Goal: Task Accomplishment & Management: Use online tool/utility

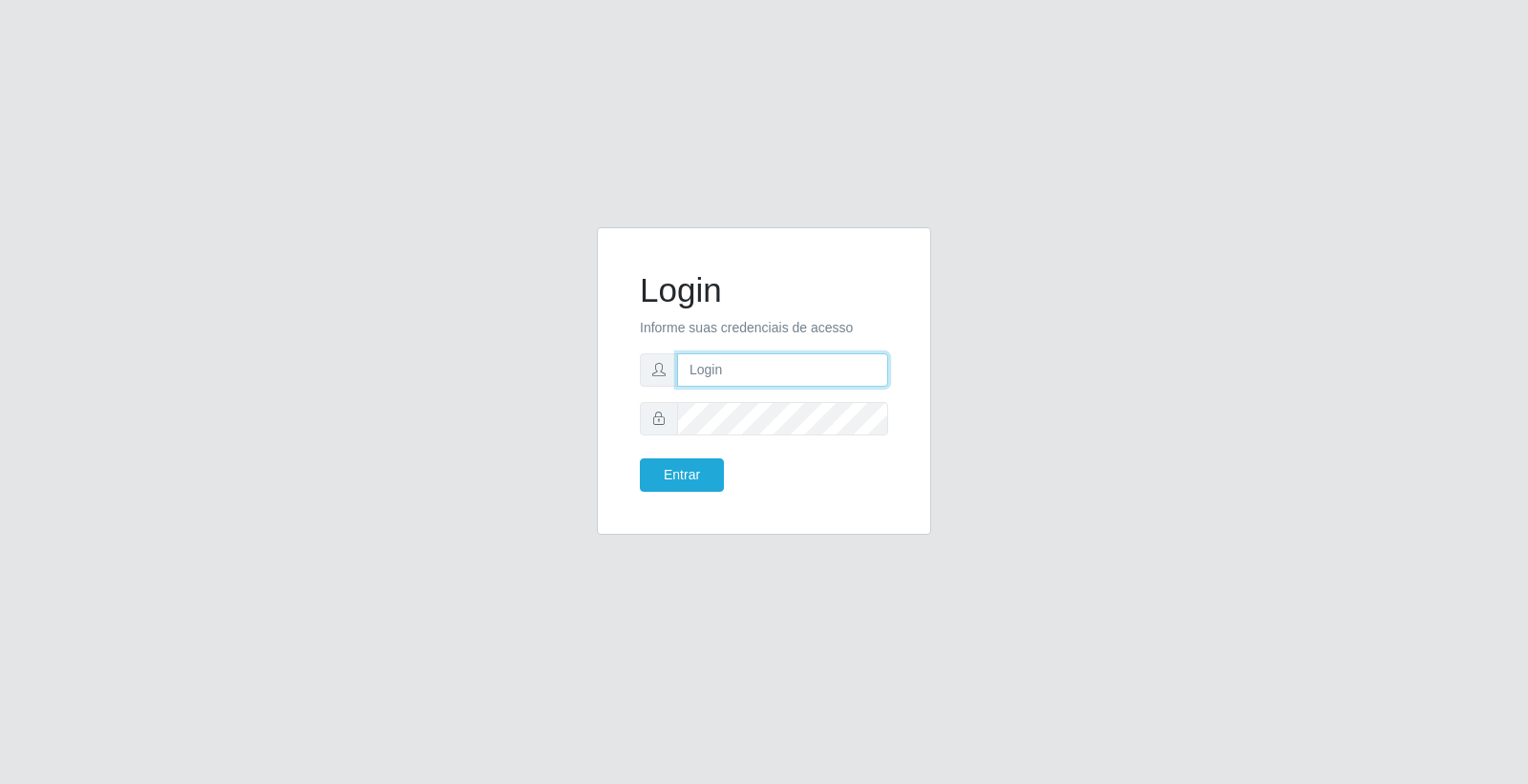
type input "[PERSON_NAME]"
click at [672, 499] on div "Login Informe suas credenciais de acesso [PERSON_NAME] Entrar" at bounding box center [764, 380] width 286 height 260
click at [684, 474] on button "Entrar" at bounding box center [682, 475] width 84 height 34
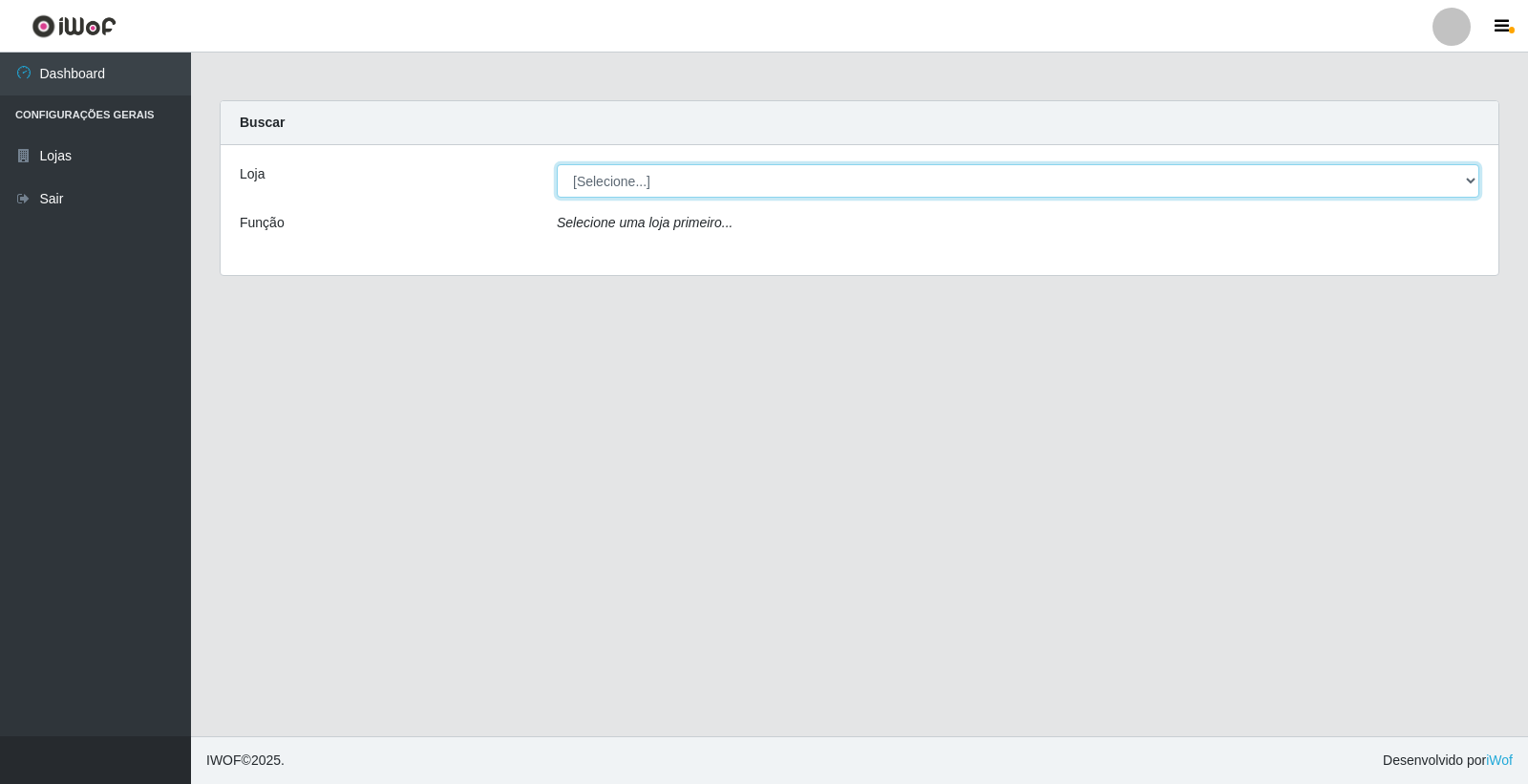
click at [575, 186] on select "[Selecione...] O Feirão - [GEOGRAPHIC_DATA]" at bounding box center [1018, 181] width 923 height 34
select select "327"
click at [557, 164] on select "[Selecione...] O Feirão - [GEOGRAPHIC_DATA]" at bounding box center [1018, 181] width 923 height 34
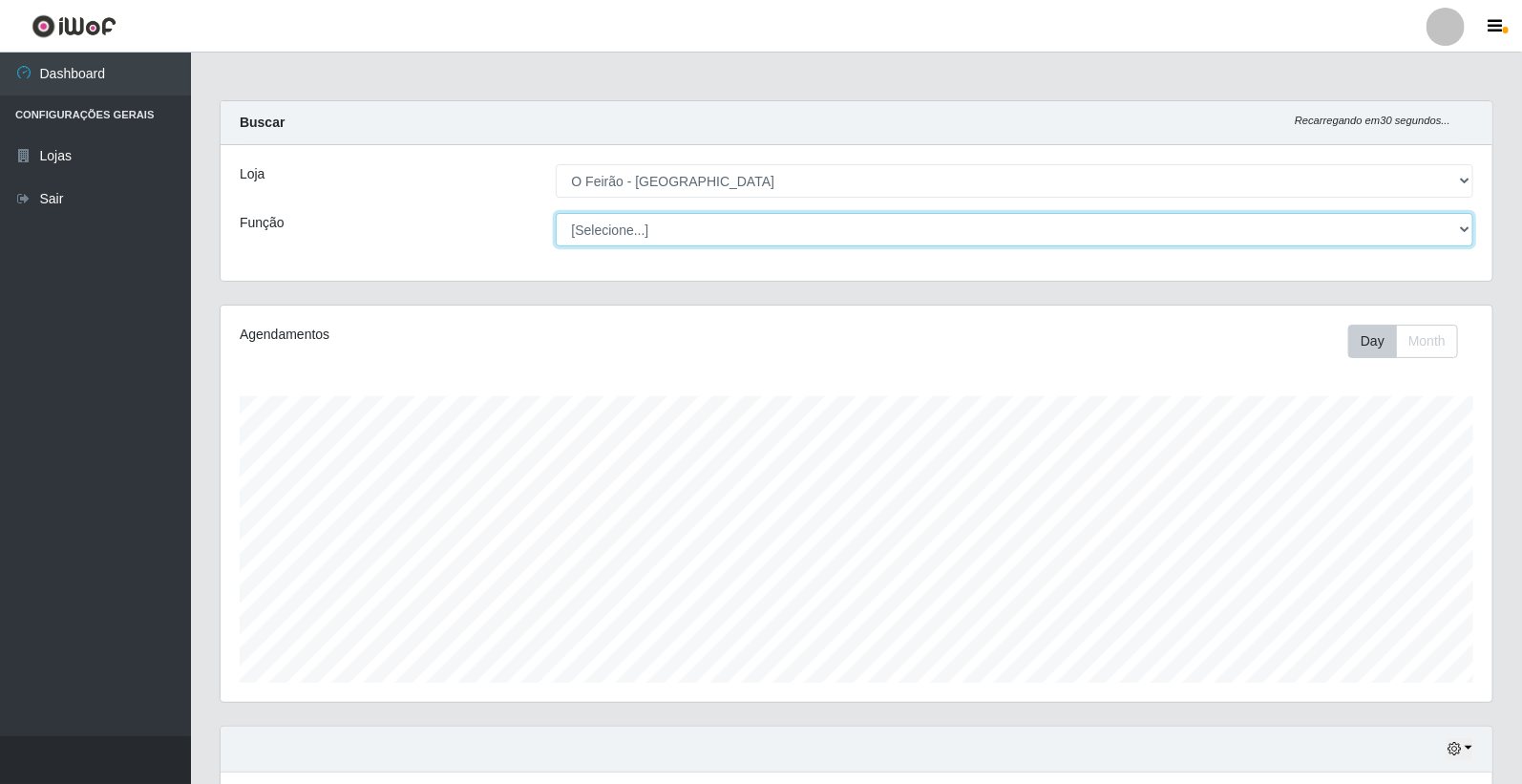
click at [631, 227] on select "[Selecione...] ASG ASG + ASG ++ Embalador Embalador + Embalador ++ Operador de …" at bounding box center [1015, 230] width 919 height 34
select select "1"
click at [556, 213] on select "[Selecione...] ASG ASG + ASG ++ Embalador Embalador + Embalador ++ Operador de …" at bounding box center [1015, 230] width 919 height 34
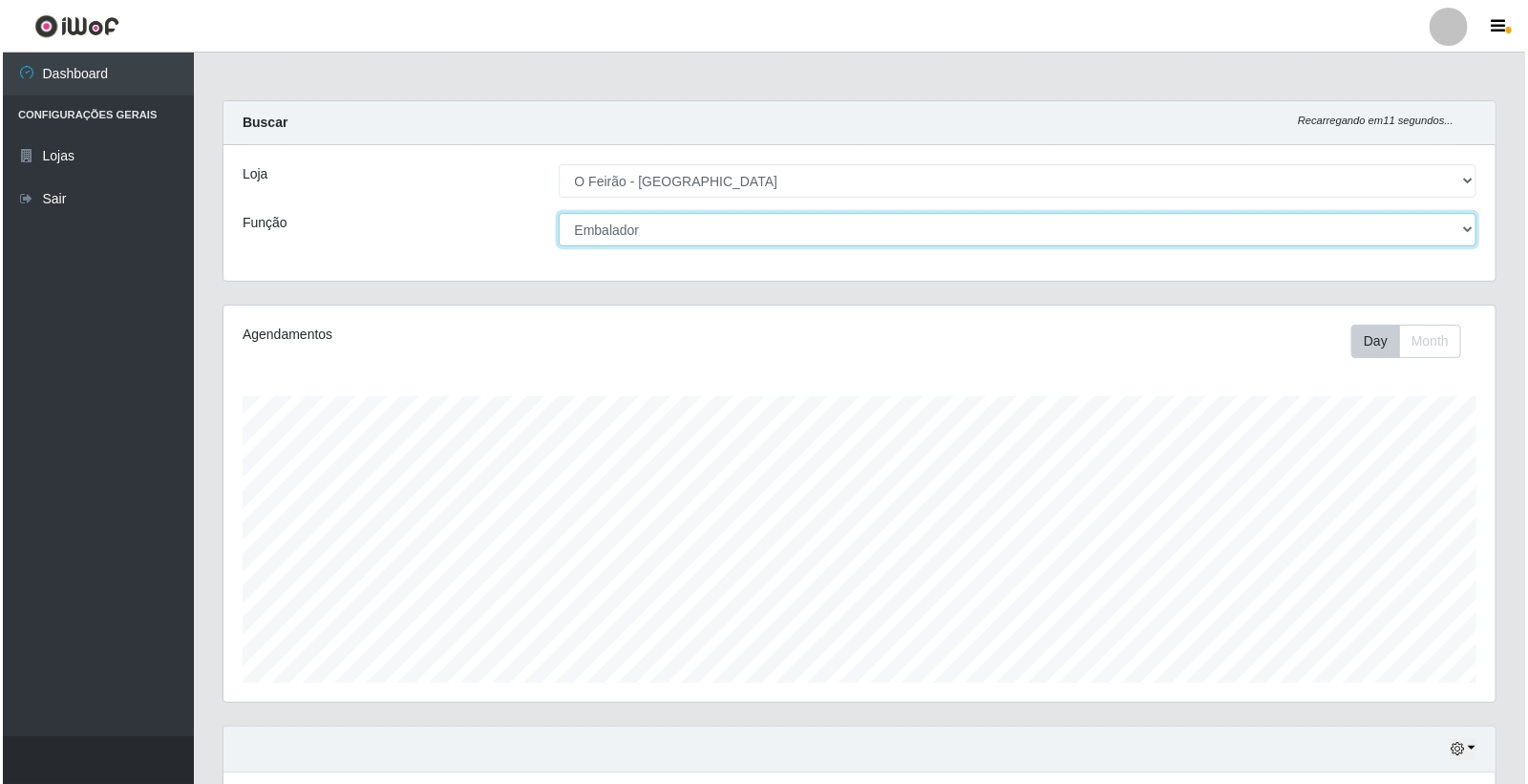
scroll to position [315, 0]
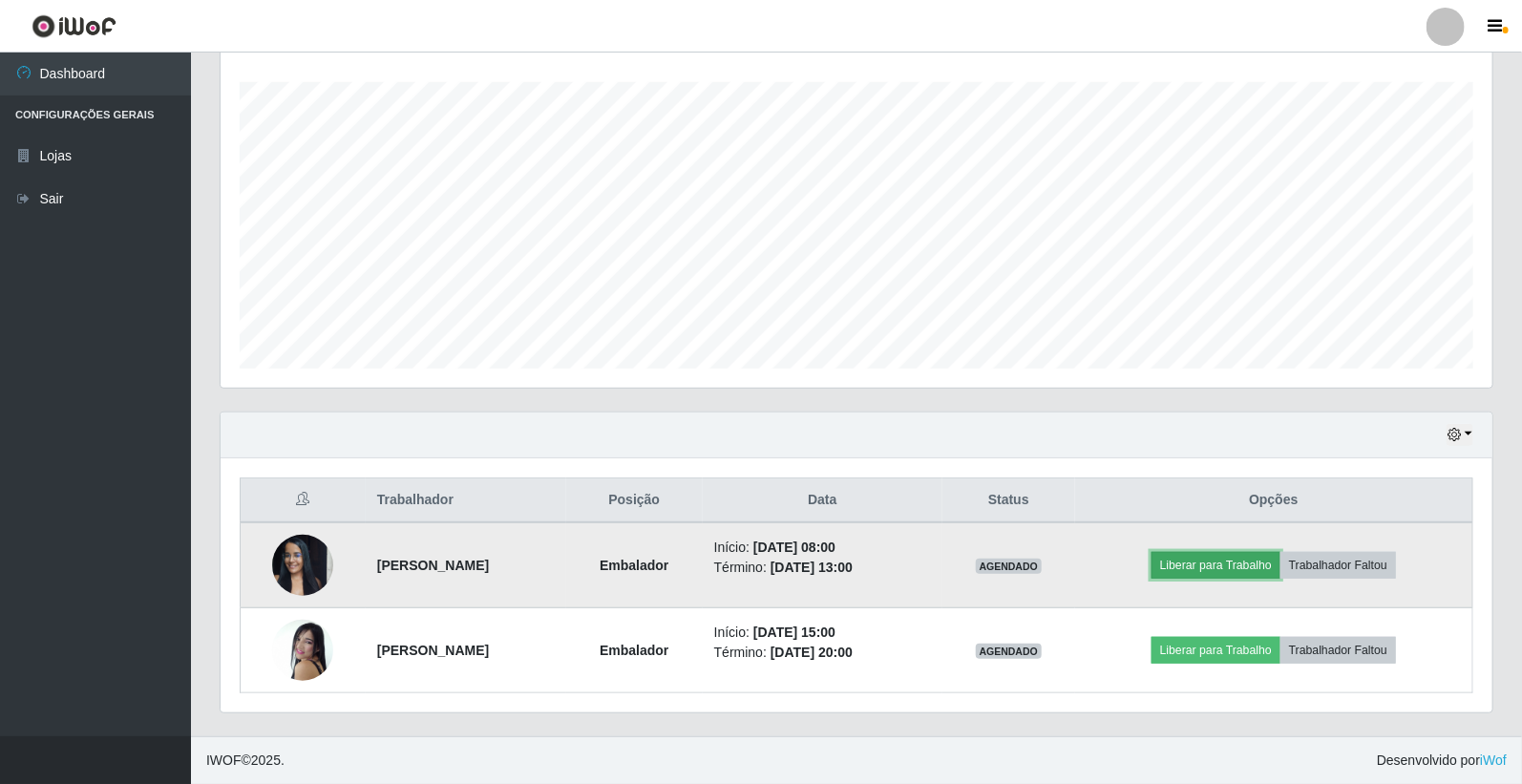
click at [1230, 564] on button "Liberar para Trabalho" at bounding box center [1216, 565] width 129 height 27
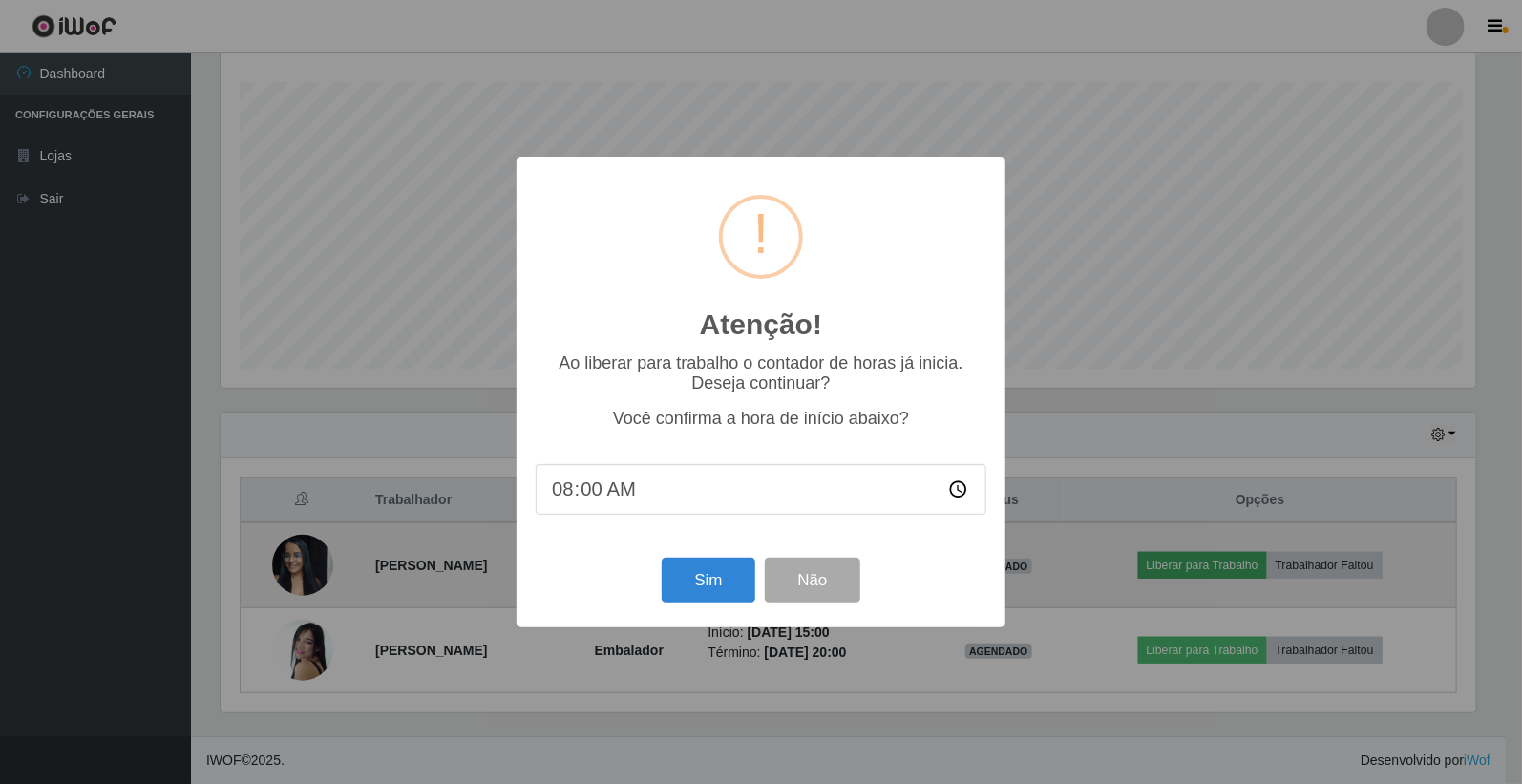
scroll to position [395, 1260]
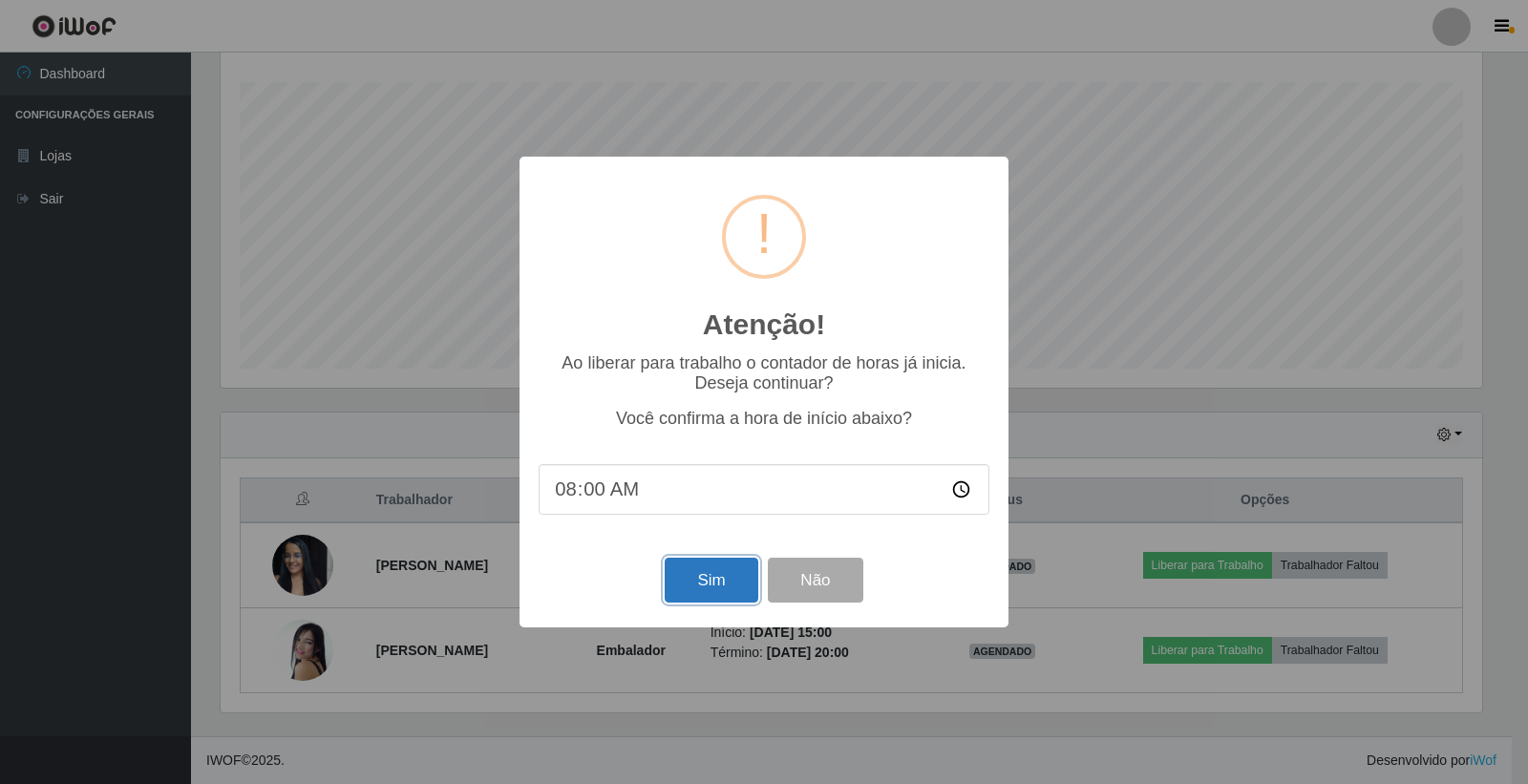
click at [727, 585] on button "Sim" at bounding box center [711, 580] width 93 height 44
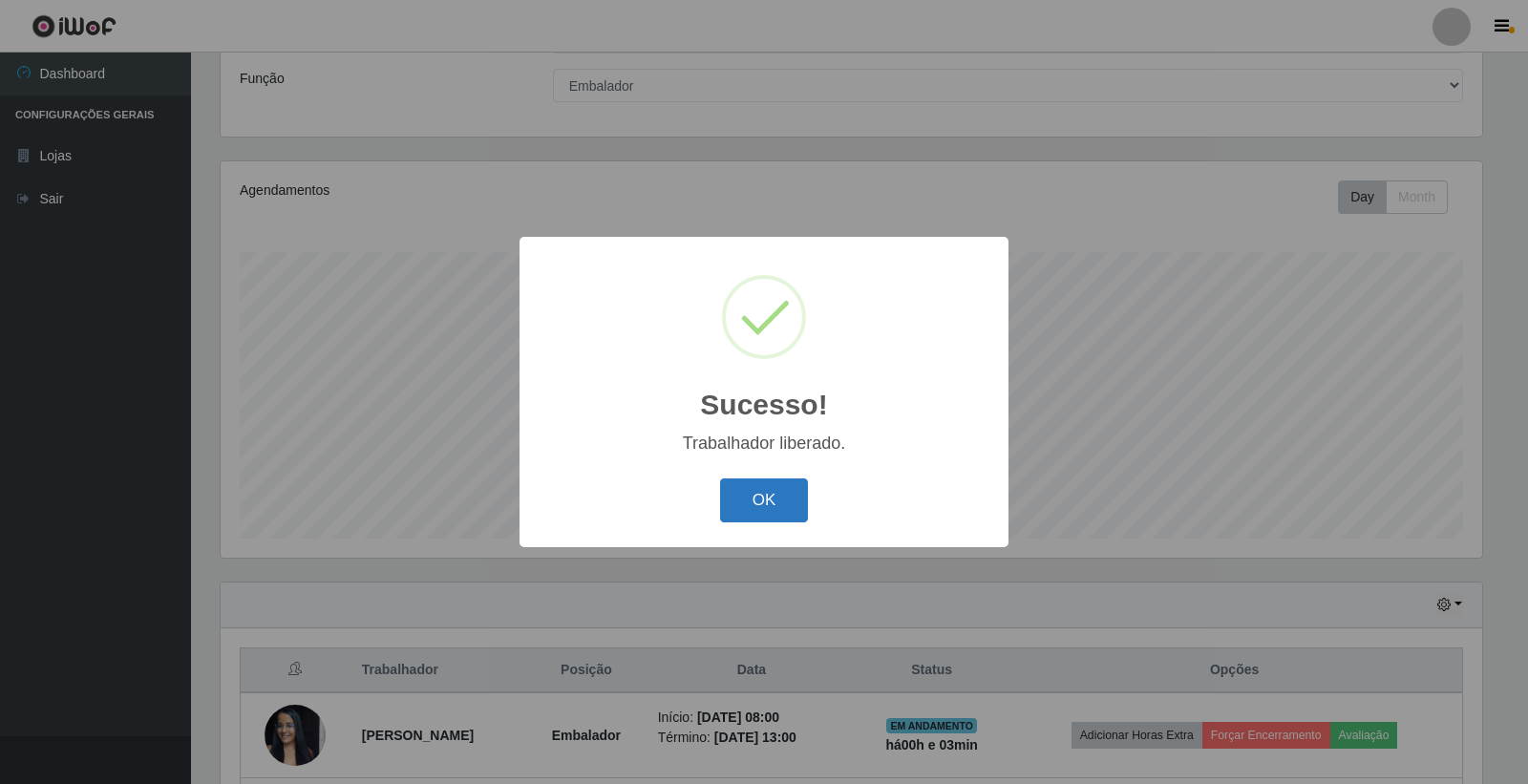
click at [748, 493] on button "OK" at bounding box center [764, 500] width 89 height 44
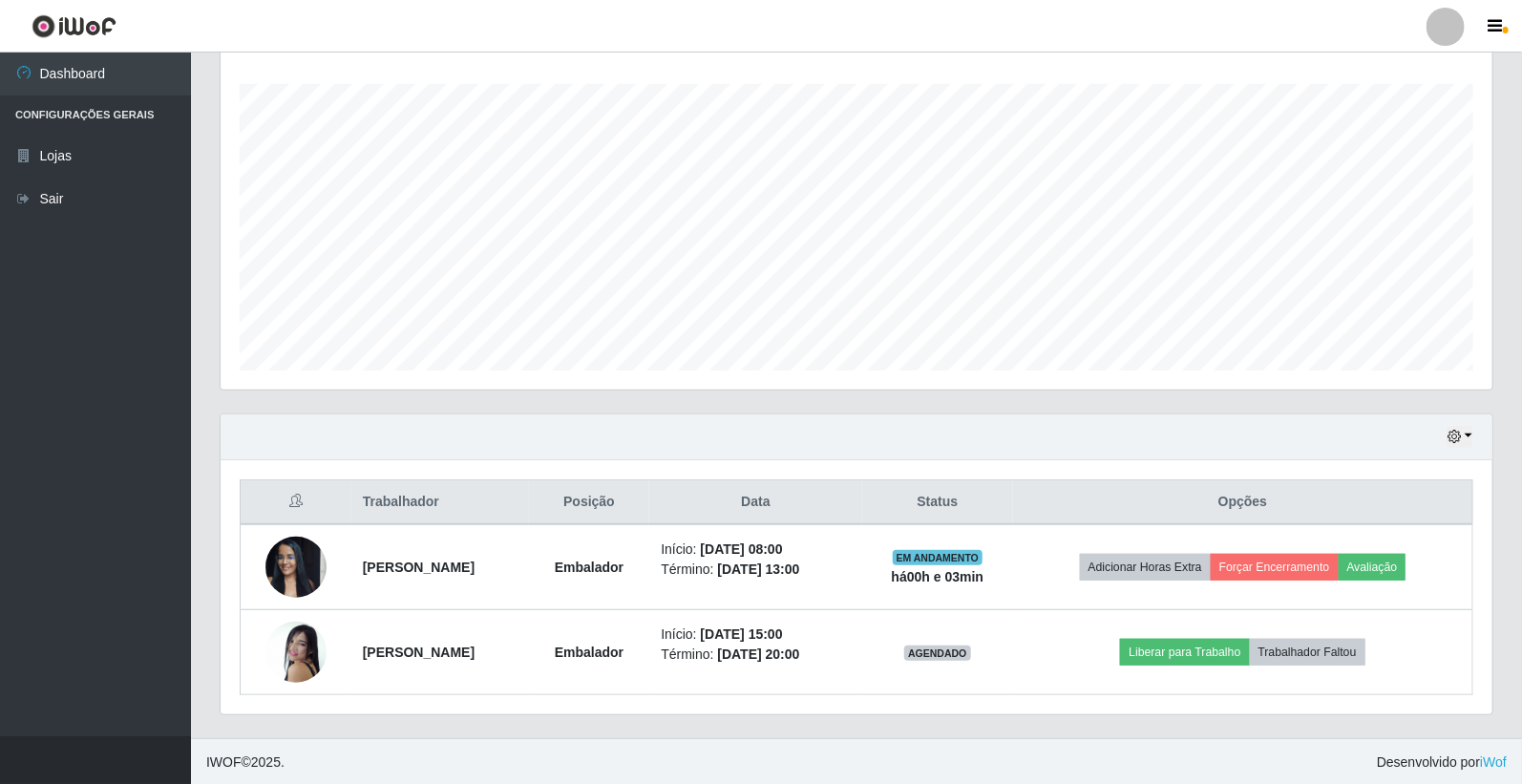
scroll to position [315, 0]
click at [1464, 439] on button "button" at bounding box center [1460, 434] width 27 height 22
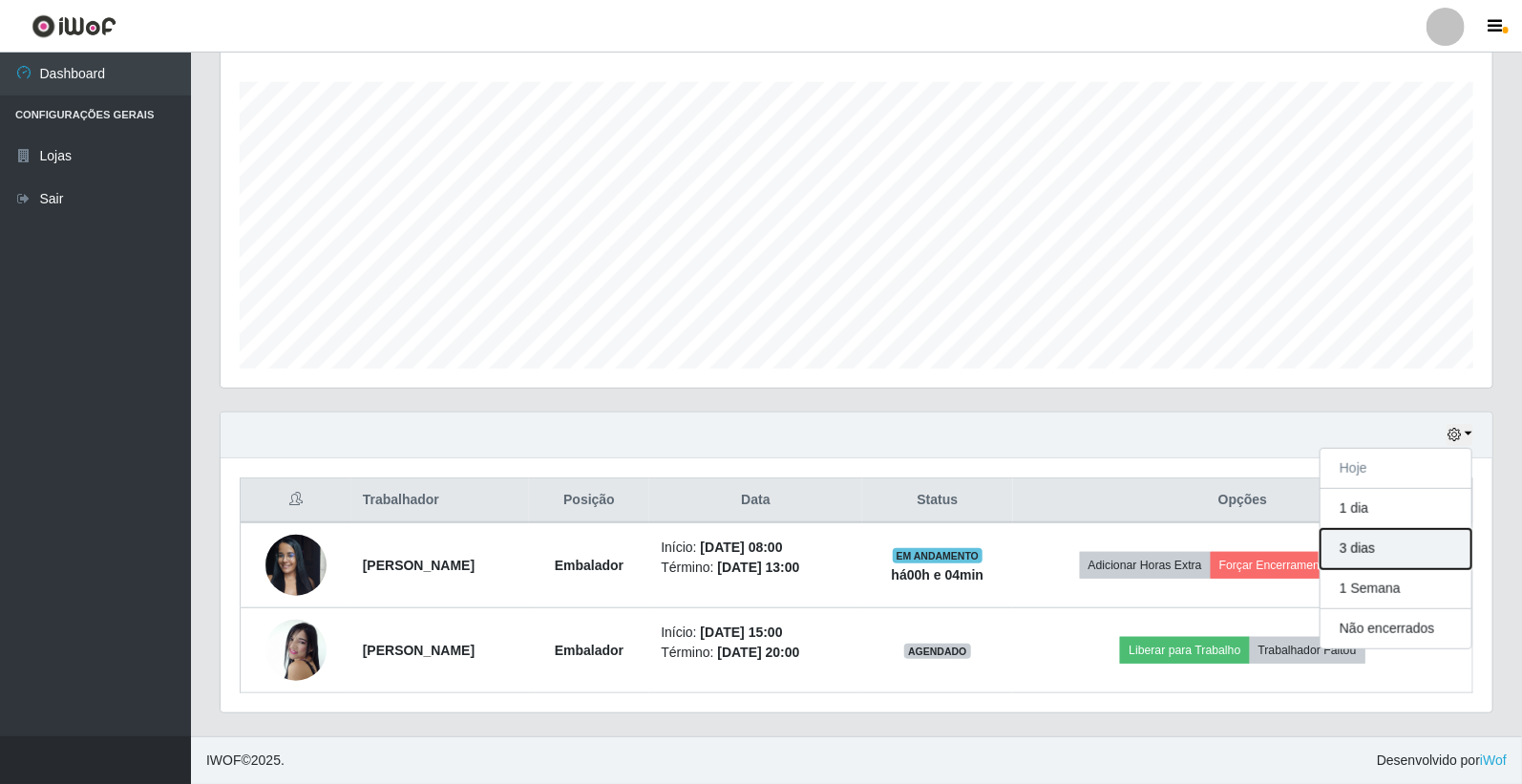
click at [1385, 556] on button "3 dias" at bounding box center [1396, 549] width 151 height 40
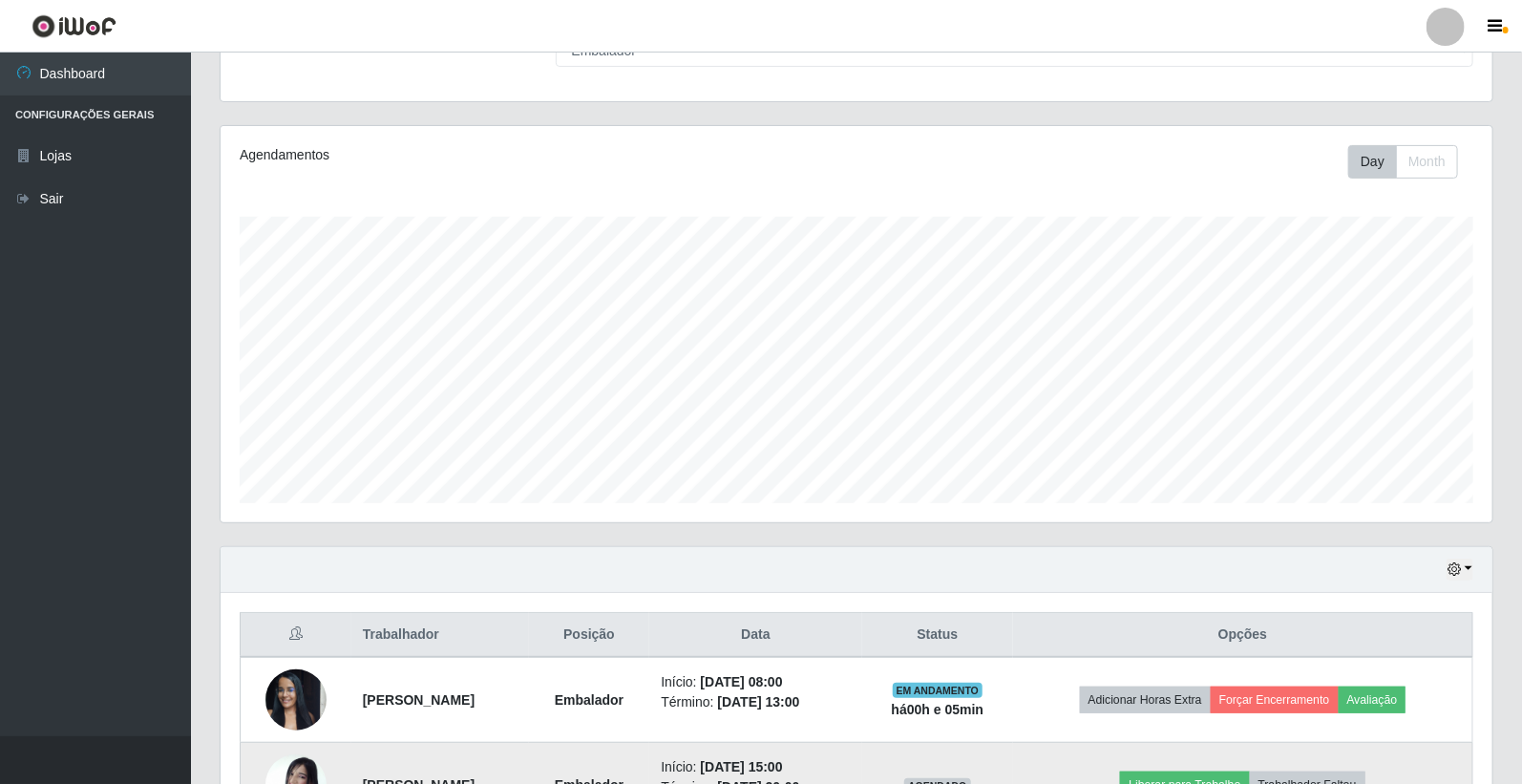
scroll to position [0, 0]
